Goal: Obtain resource: Obtain resource

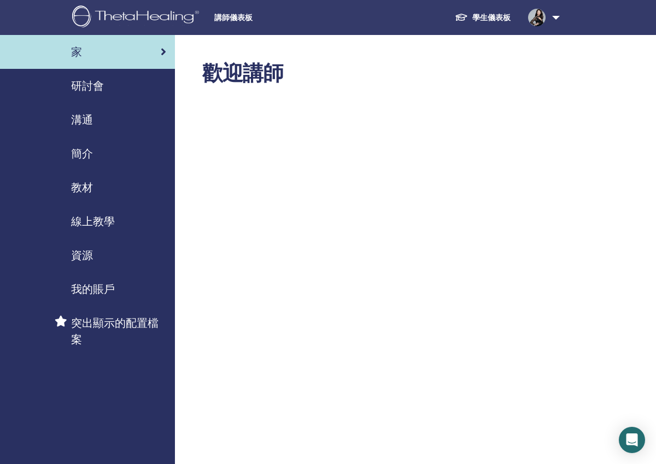
click at [104, 81] on div "研討會" at bounding box center [87, 86] width 157 height 16
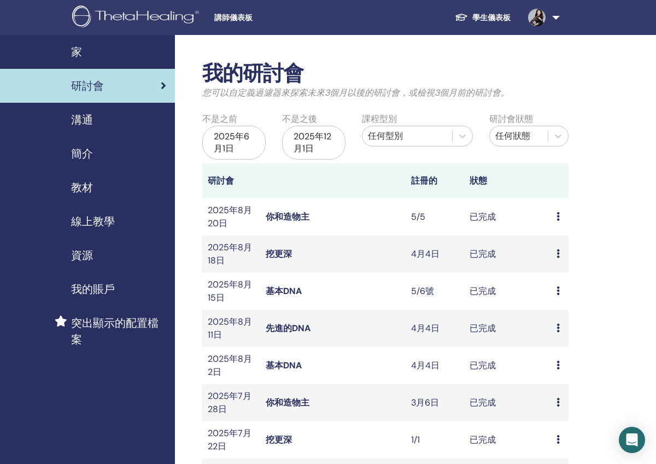
click at [106, 118] on div "溝通" at bounding box center [87, 119] width 157 height 16
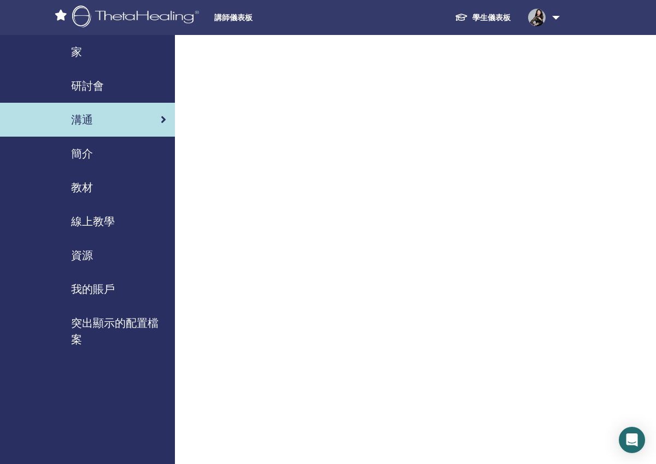
click at [129, 78] on div "研討會" at bounding box center [87, 86] width 157 height 16
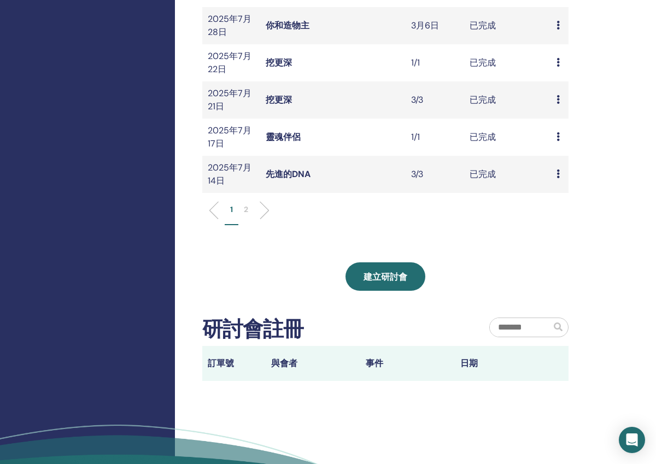
scroll to position [376, 0]
click at [263, 208] on li at bounding box center [260, 211] width 19 height 19
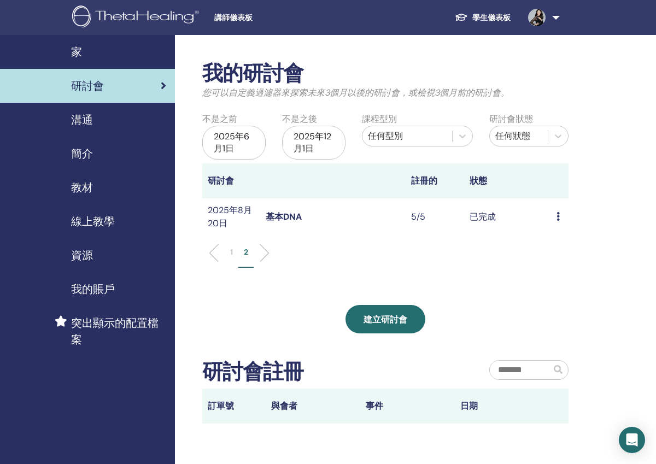
scroll to position [0, 0]
click at [282, 213] on link "基本DNA" at bounding box center [283, 216] width 36 height 11
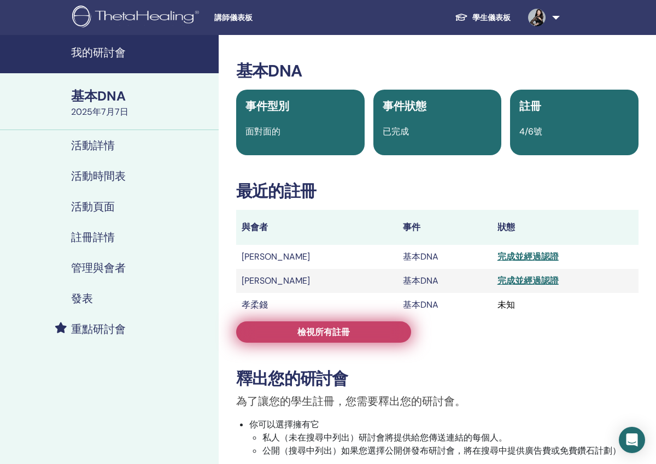
click at [277, 323] on link "檢視所有註冊" at bounding box center [323, 331] width 175 height 21
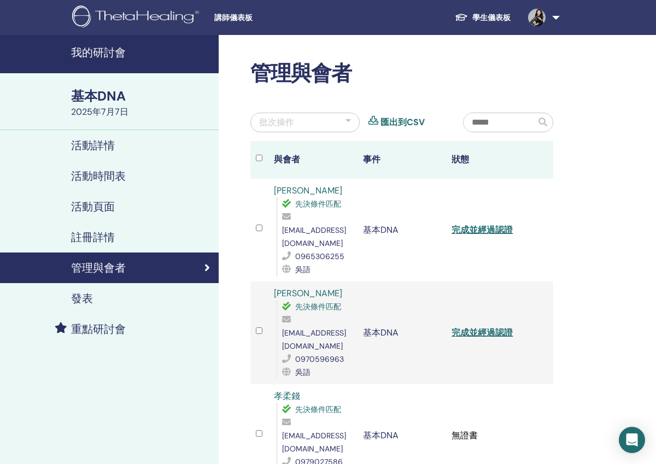
click at [344, 125] on div "批次操作" at bounding box center [304, 123] width 109 height 20
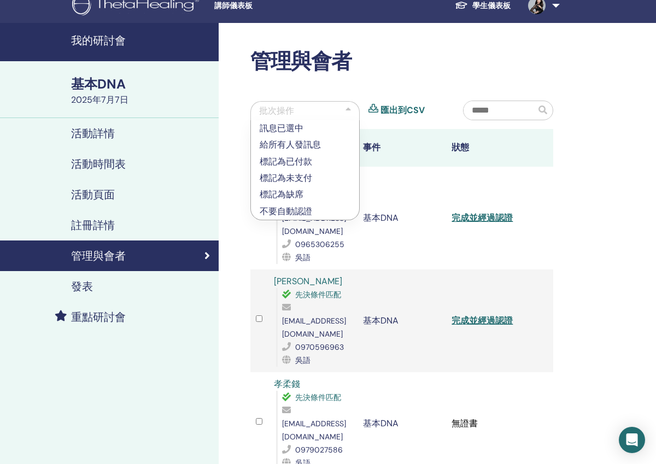
scroll to position [11, 0]
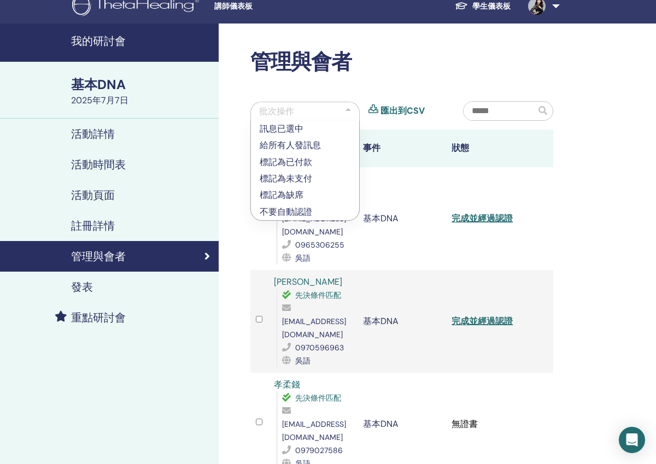
click at [108, 86] on div "基本DNA" at bounding box center [141, 84] width 141 height 19
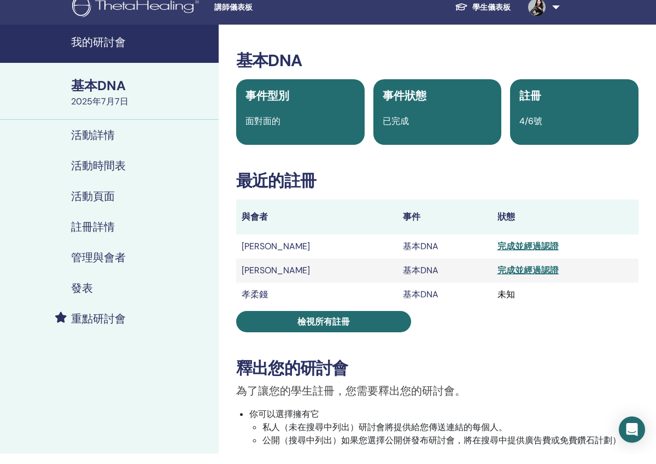
click at [100, 90] on div "基本DNA" at bounding box center [141, 96] width 141 height 19
click at [105, 46] on h4 "我的研討會" at bounding box center [141, 52] width 141 height 13
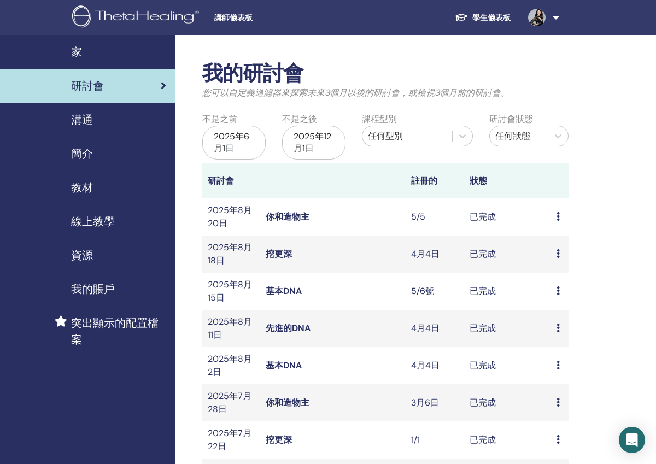
click at [249, 138] on div "2025年6月1日" at bounding box center [233, 143] width 63 height 34
click at [297, 132] on div "2025年12月1日" at bounding box center [313, 143] width 63 height 34
click at [297, 133] on div "2025年12月1日" at bounding box center [313, 143] width 63 height 34
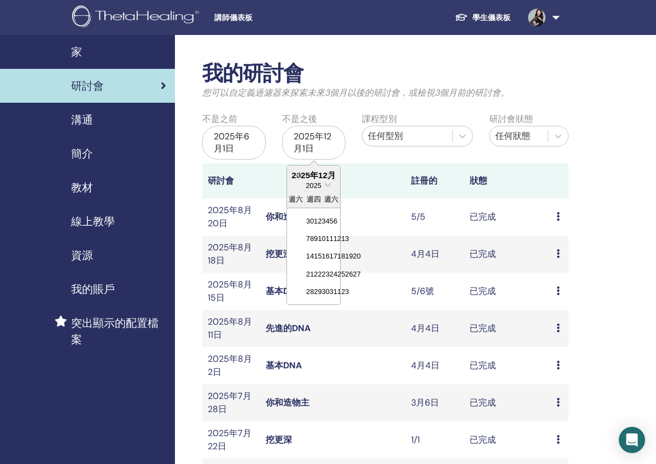
click at [294, 175] on button "上個月" at bounding box center [296, 175] width 17 height 17
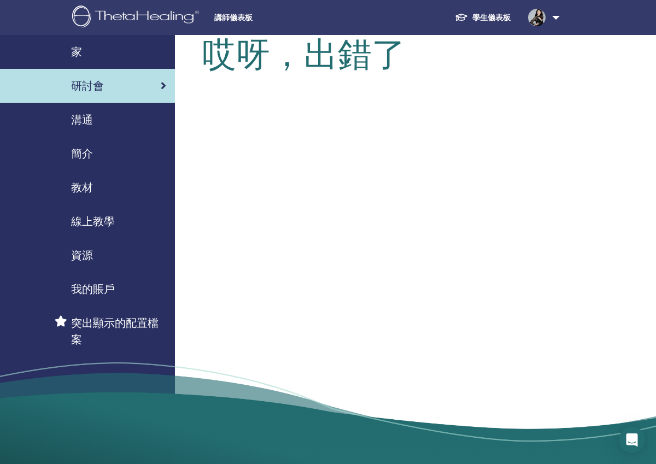
click at [98, 219] on span "線上教學" at bounding box center [93, 221] width 44 height 16
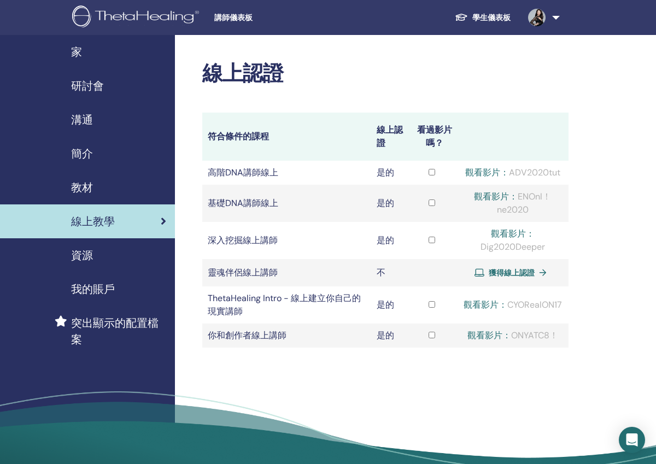
click at [95, 264] on link "資源" at bounding box center [87, 255] width 175 height 34
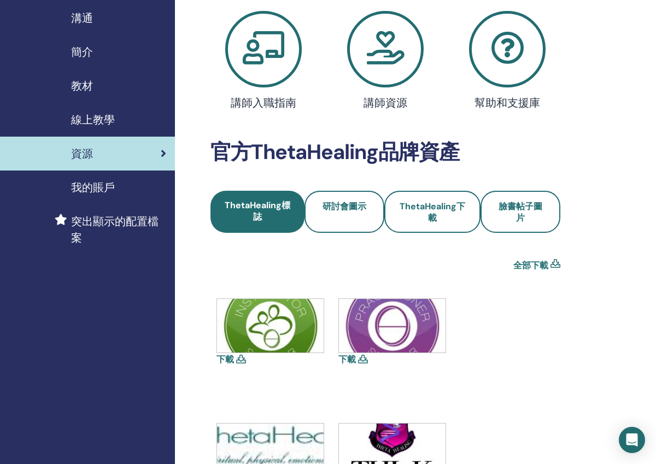
scroll to position [101, 0]
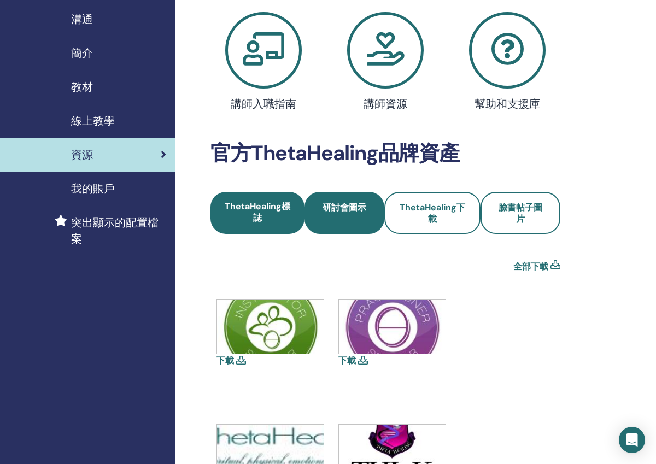
click at [341, 216] on span "研討會圖示" at bounding box center [344, 213] width 44 height 23
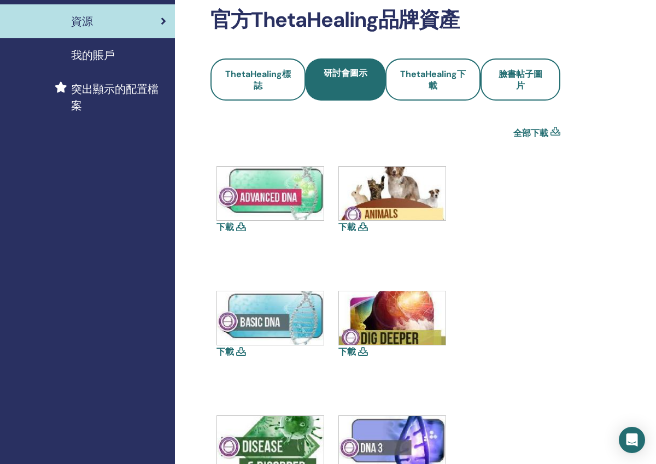
scroll to position [234, 1]
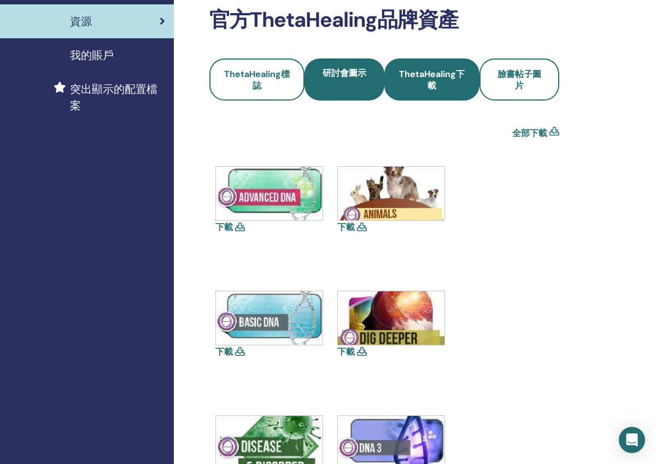
click at [426, 88] on span "ThetaHealing下載" at bounding box center [432, 79] width 66 height 23
